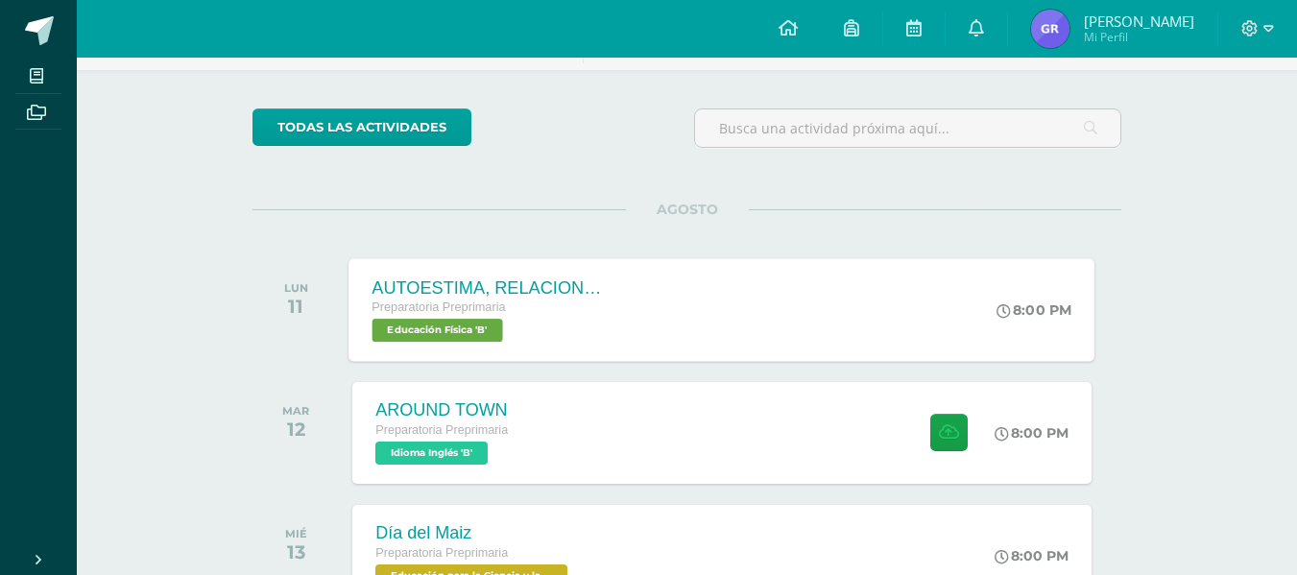
scroll to position [122, 0]
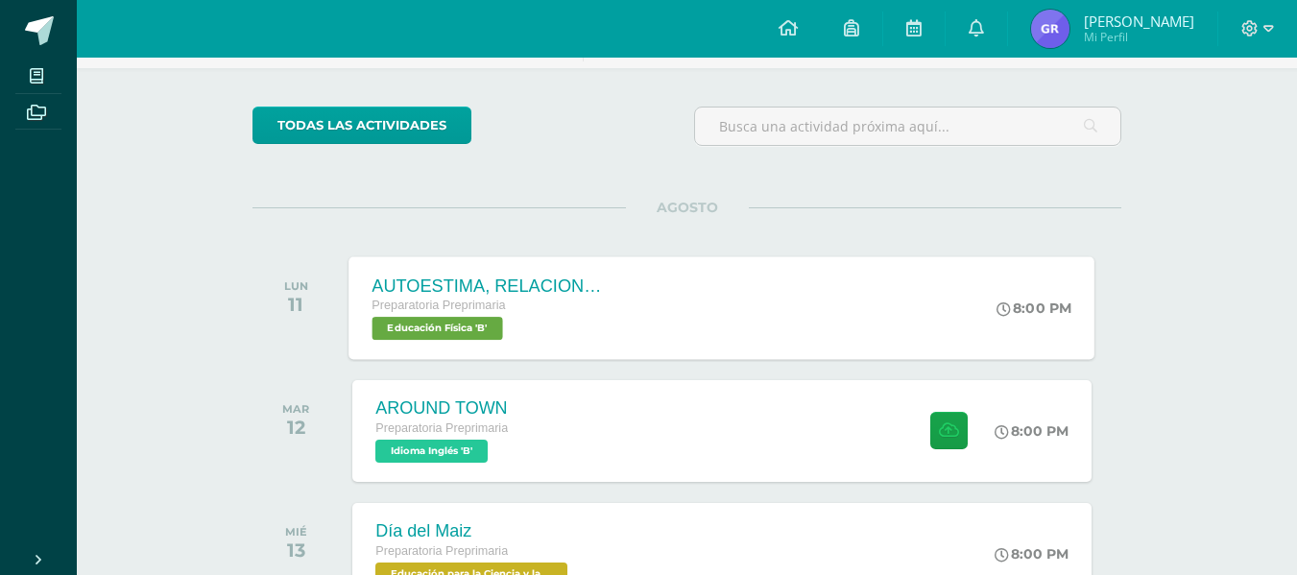
click at [604, 428] on div "AROUND TOWN Preparatoria Preprimaria Idioma Inglés 'B' 8:00 PM AROUND TOWN Idio…" at bounding box center [721, 431] width 738 height 102
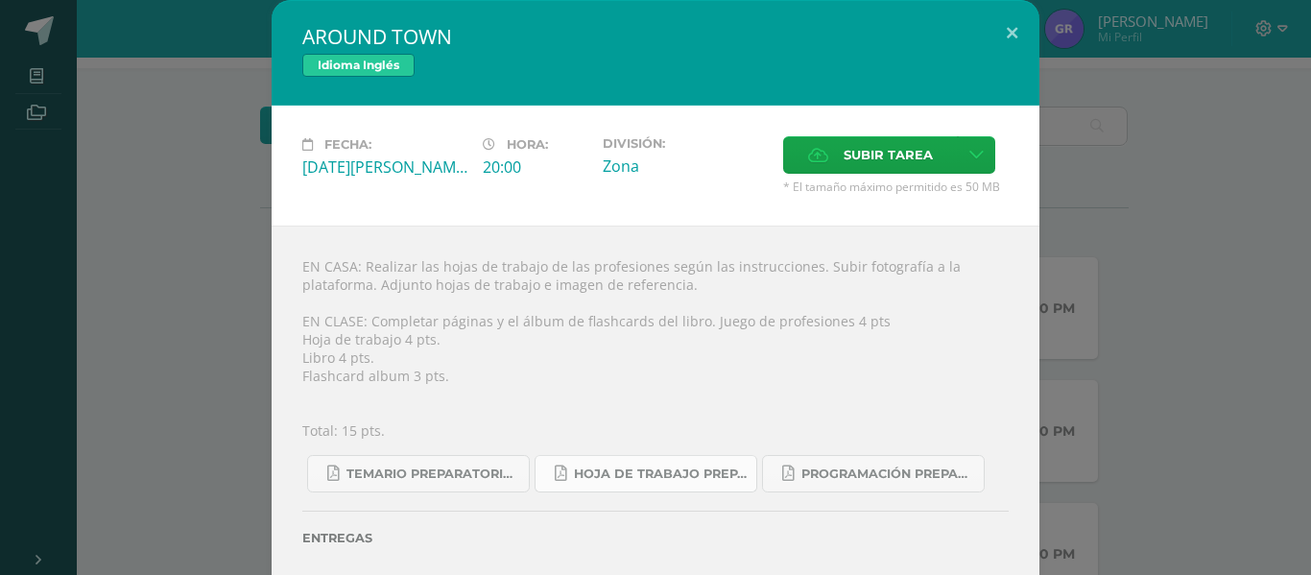
click at [590, 459] on link "Hoja de trabajo PREPARATORIA1.pdf" at bounding box center [646, 473] width 223 height 37
click at [999, 40] on button at bounding box center [1012, 32] width 55 height 65
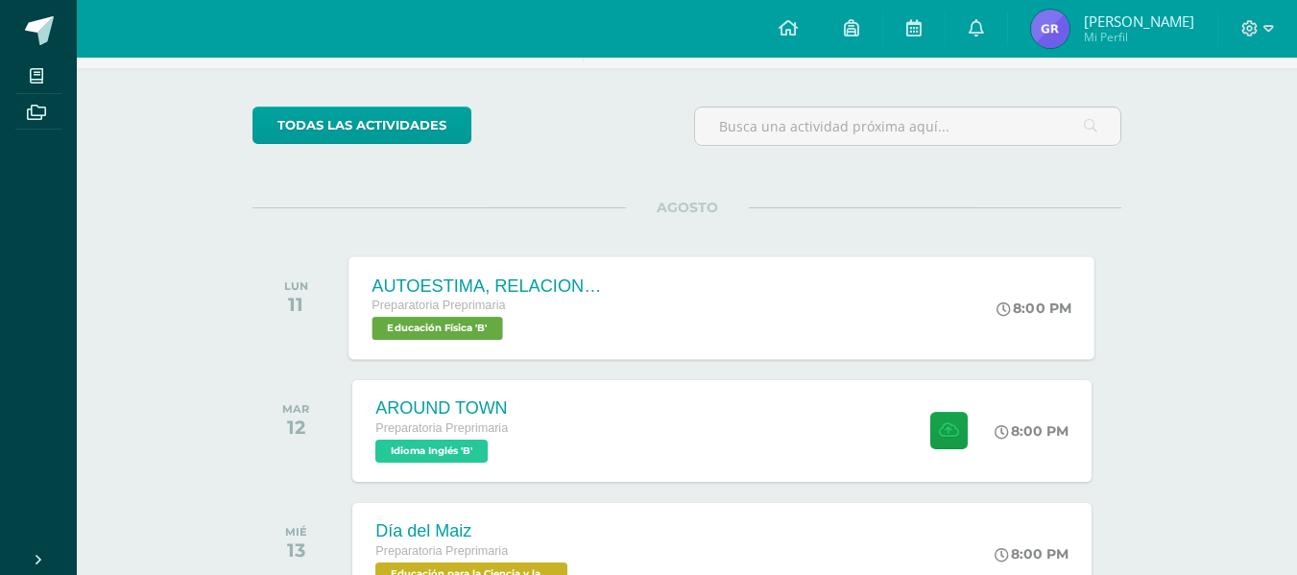
click at [654, 353] on div "AUTOESTIMA, RELACIONES INTERPERSONALES Y VALORES Preparatoria Preprimaria Educa…" at bounding box center [722, 307] width 746 height 103
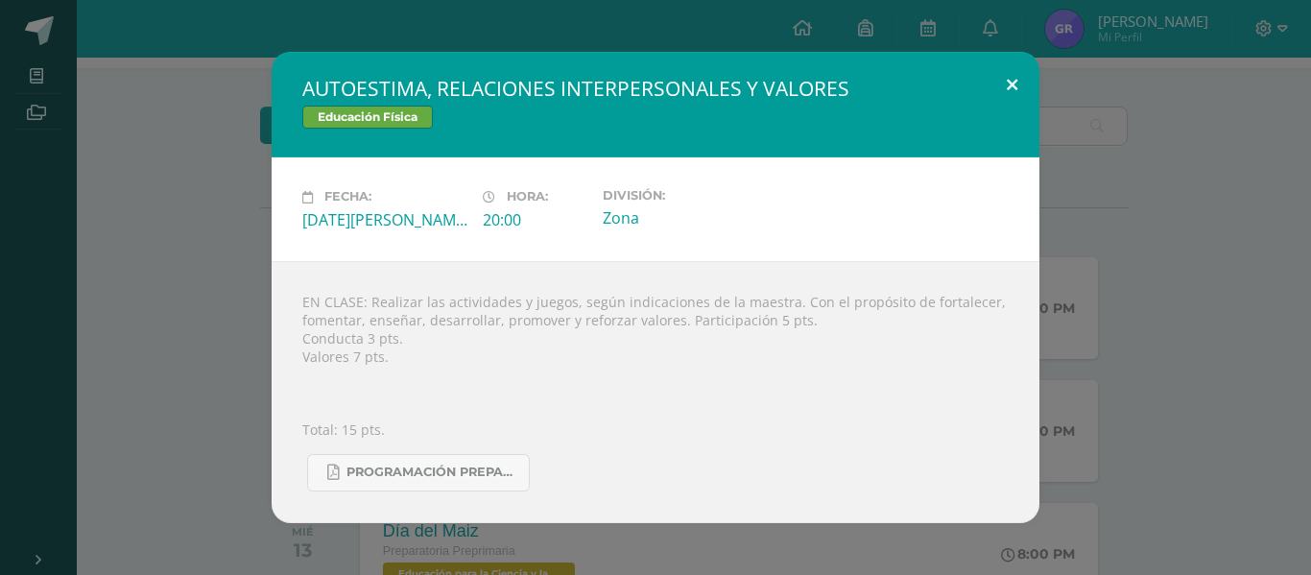
click at [1025, 89] on button at bounding box center [1012, 84] width 55 height 65
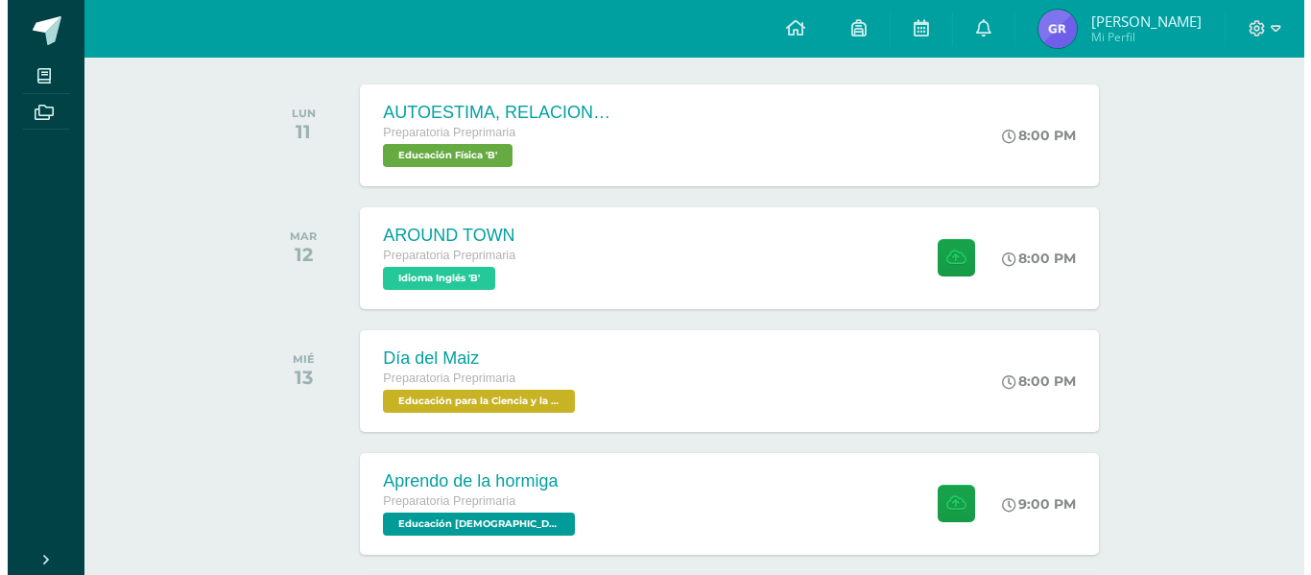
scroll to position [228, 0]
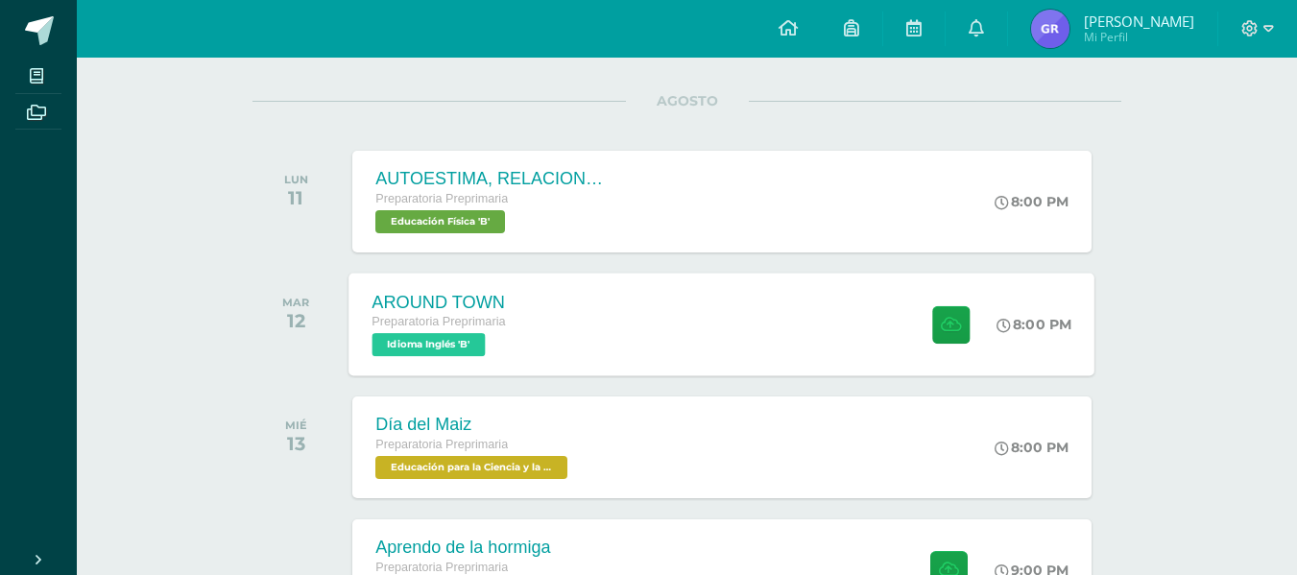
click at [767, 319] on div "AROUND TOWN Preparatoria Preprimaria Idioma Inglés 'B' 8:00 PM AROUND TOWN Idio…" at bounding box center [722, 324] width 746 height 103
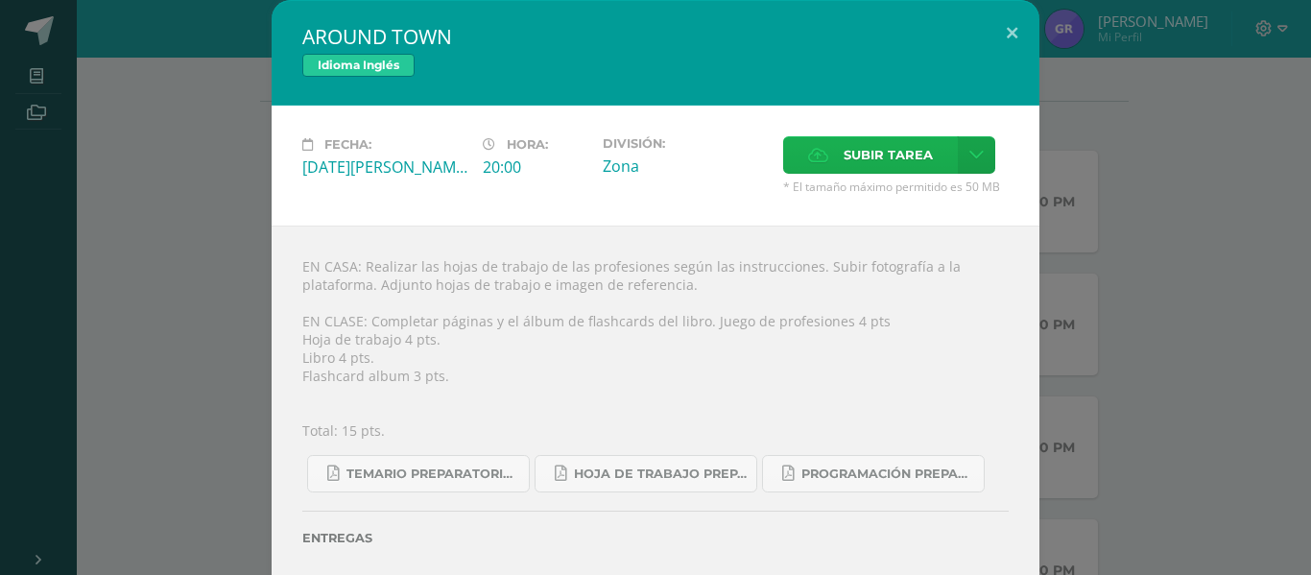
click at [808, 160] on icon at bounding box center [818, 155] width 20 height 12
click at [0, 0] on input "Subir tarea" at bounding box center [0, 0] width 0 height 0
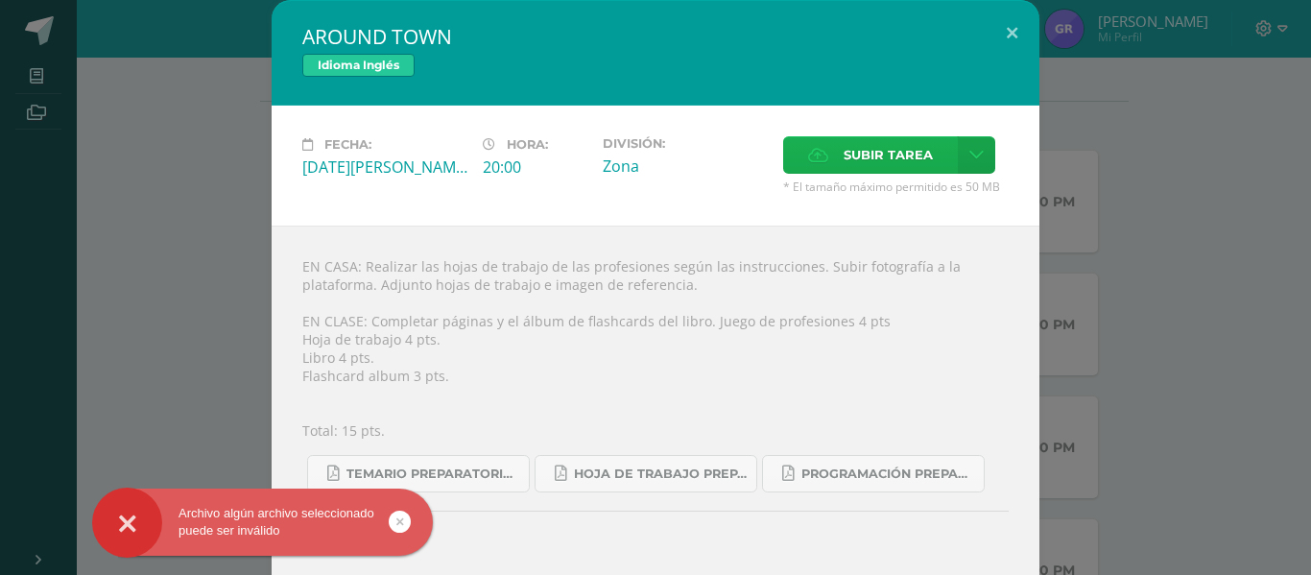
click at [829, 151] on label "Subir tarea" at bounding box center [870, 154] width 175 height 37
click at [0, 0] on input "Subir tarea" at bounding box center [0, 0] width 0 height 0
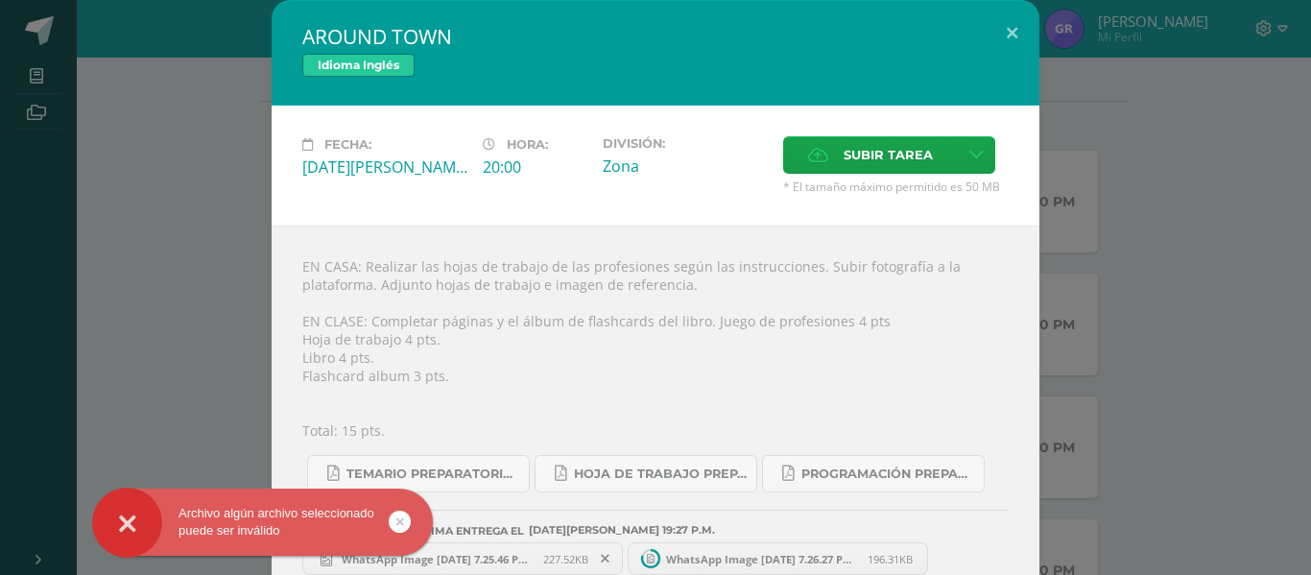
scroll to position [32, 0]
